Goal: Task Accomplishment & Management: Manage account settings

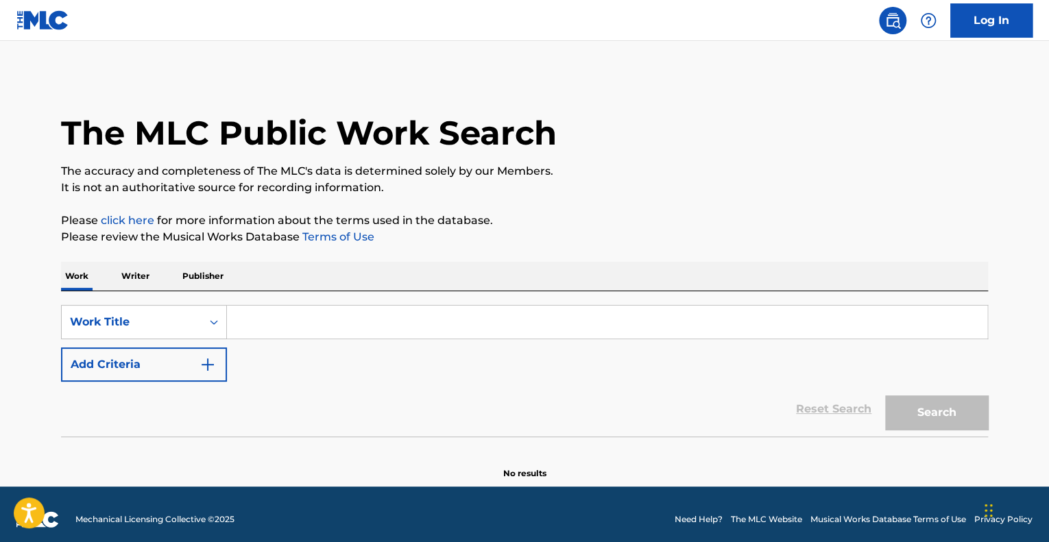
click at [1006, 10] on link "Log In" at bounding box center [991, 20] width 82 height 34
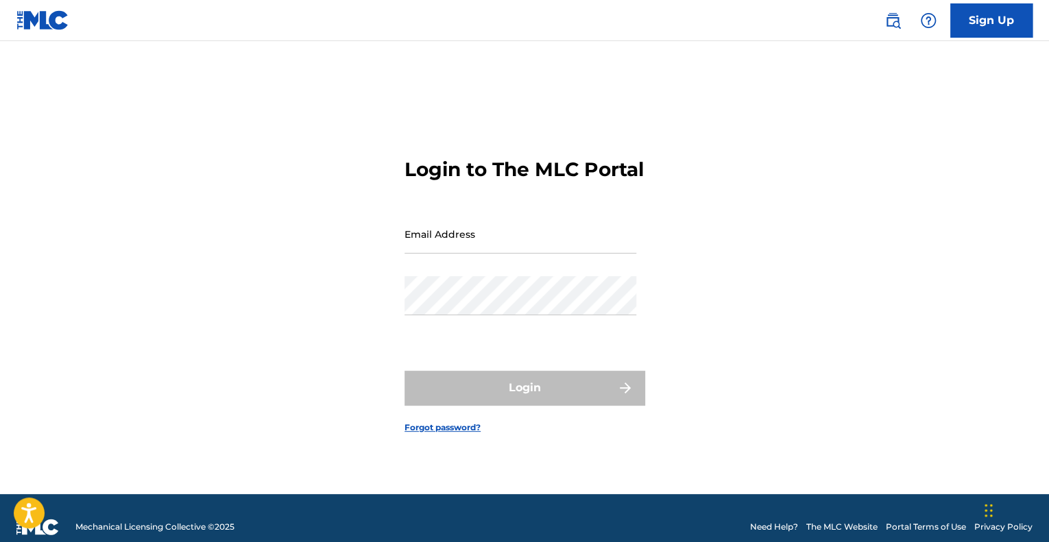
click at [511, 254] on input "Email Address" at bounding box center [520, 234] width 232 height 39
type input "[EMAIL_ADDRESS][DOMAIN_NAME]"
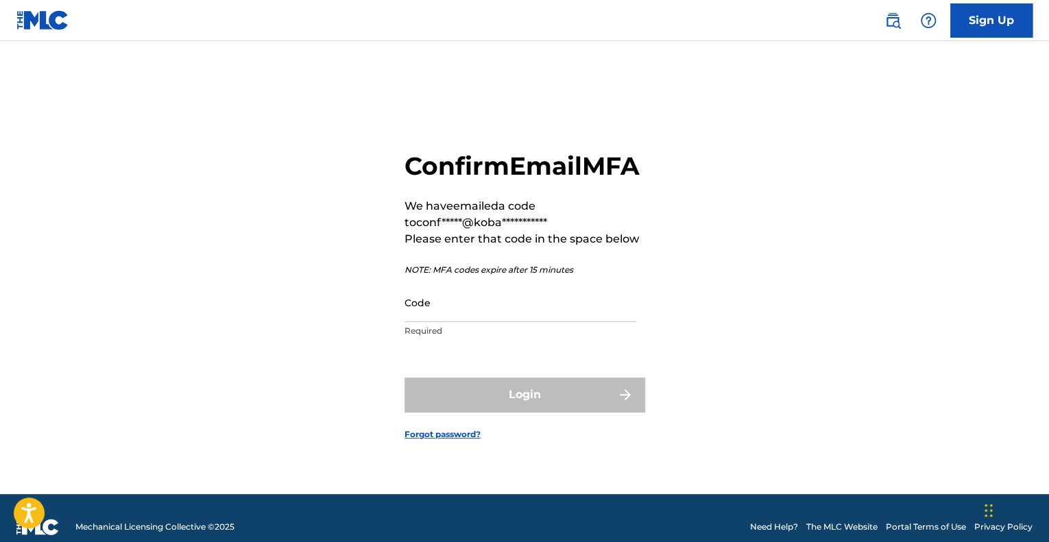
click at [430, 322] on input "Code" at bounding box center [520, 302] width 232 height 39
click at [486, 317] on input "Code" at bounding box center [520, 302] width 232 height 39
click at [321, 285] on div "**********" at bounding box center [525, 284] width 960 height 419
click at [467, 315] on input "Code" at bounding box center [520, 302] width 232 height 39
click at [430, 322] on input "Code" at bounding box center [520, 302] width 232 height 39
